Goal: Task Accomplishment & Management: Manage account settings

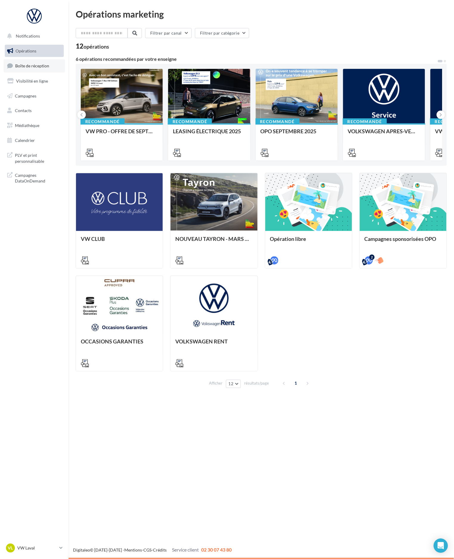
click at [43, 67] on span "Boîte de réception" at bounding box center [32, 65] width 34 height 5
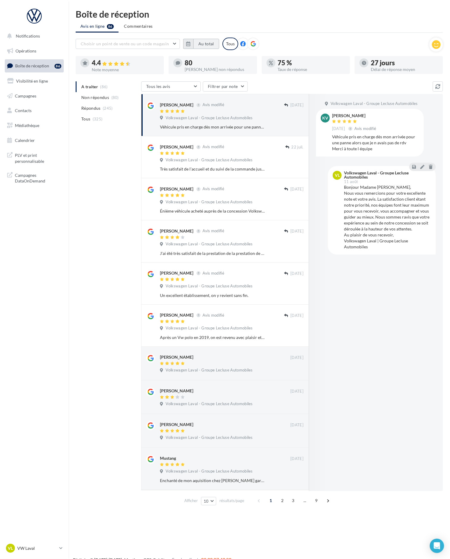
click at [203, 45] on button "Au total" at bounding box center [206, 44] width 26 height 10
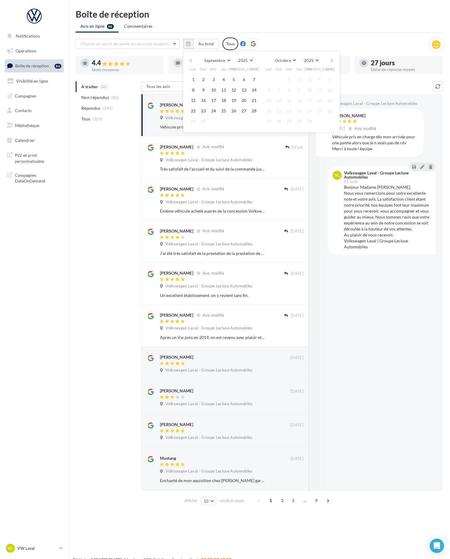
click at [191, 59] on button "button" at bounding box center [190, 60] width 5 height 8
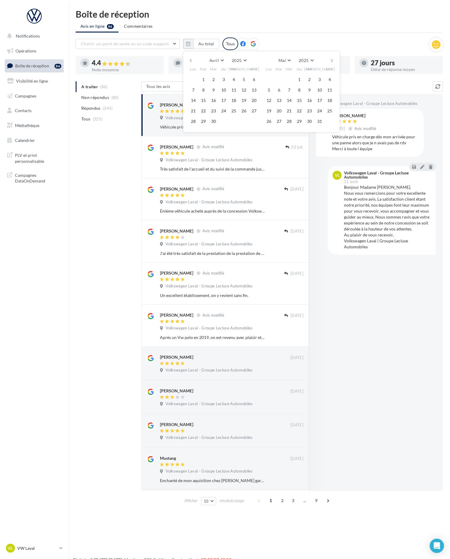
click at [332, 60] on button "button" at bounding box center [332, 60] width 5 height 8
click at [277, 80] on button "1" at bounding box center [279, 79] width 9 height 9
click at [330, 62] on button "button" at bounding box center [332, 60] width 5 height 8
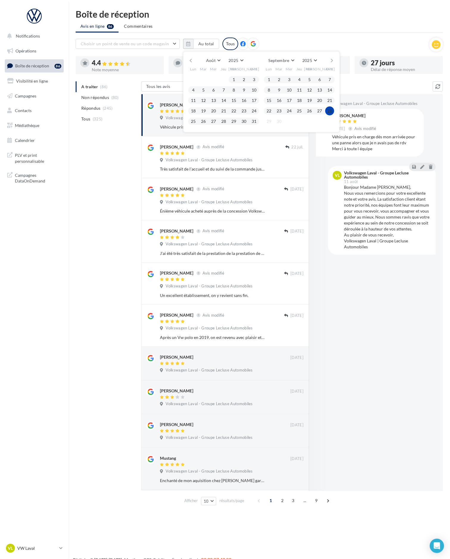
click at [331, 112] on button "28" at bounding box center [329, 110] width 9 height 9
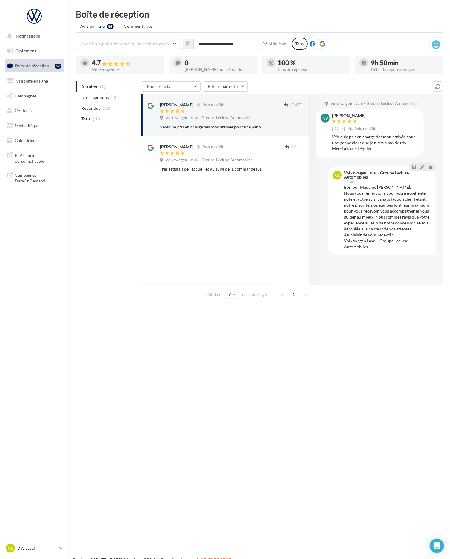
click at [58, 552] on link "VL VW Laval vw-lav-ver" at bounding box center [34, 547] width 59 height 11
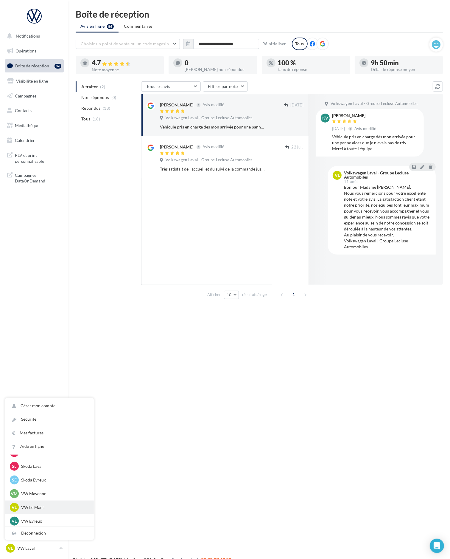
click at [40, 506] on p "VW Le Mans" at bounding box center [54, 507] width 66 height 6
